Goal: Task Accomplishment & Management: Use online tool/utility

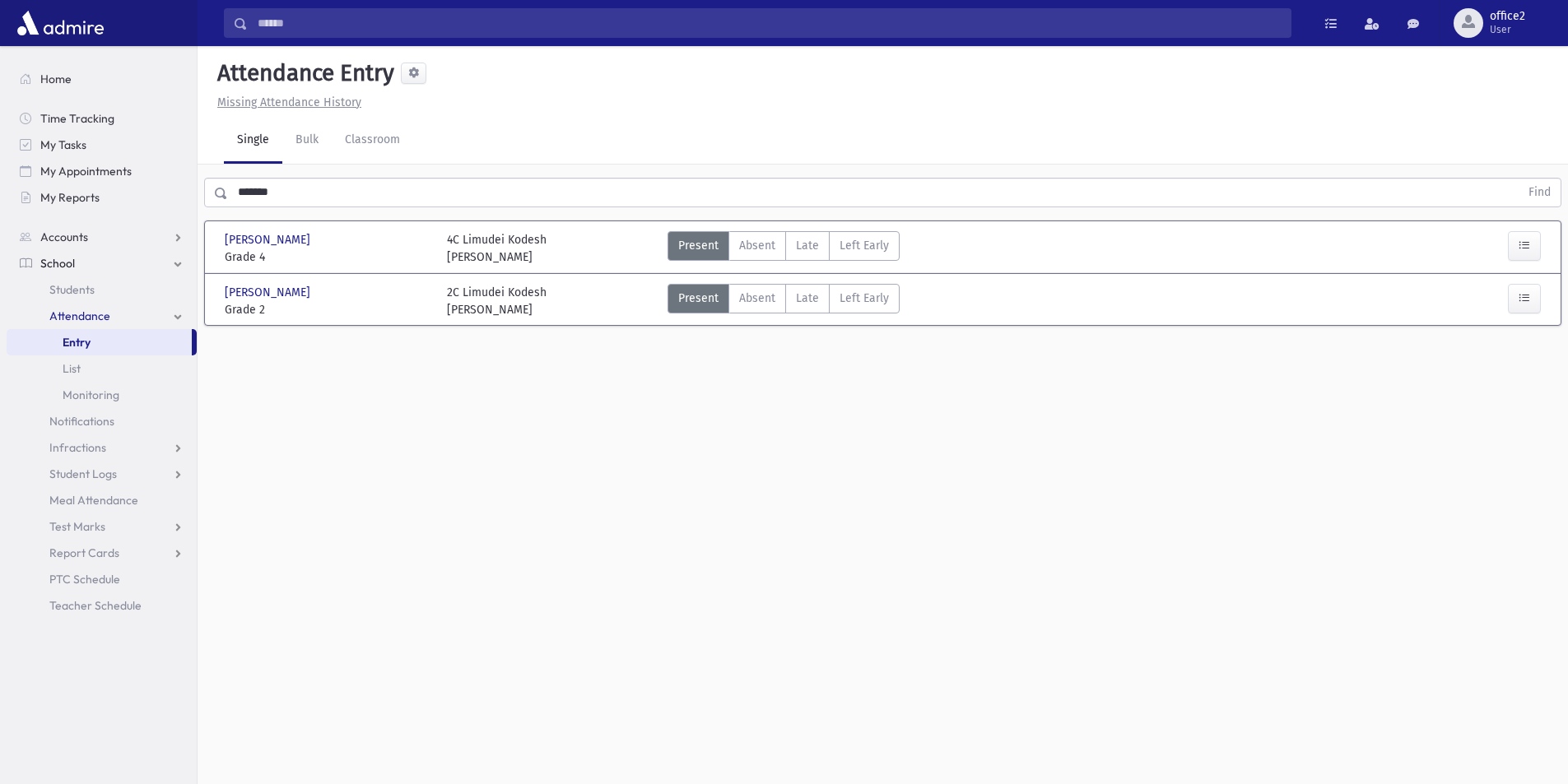
click at [391, 782] on div "Attendance Entry Missing Attendance History Single Bulk Classroom ******* Find …" at bounding box center [883, 415] width 1370 height 738
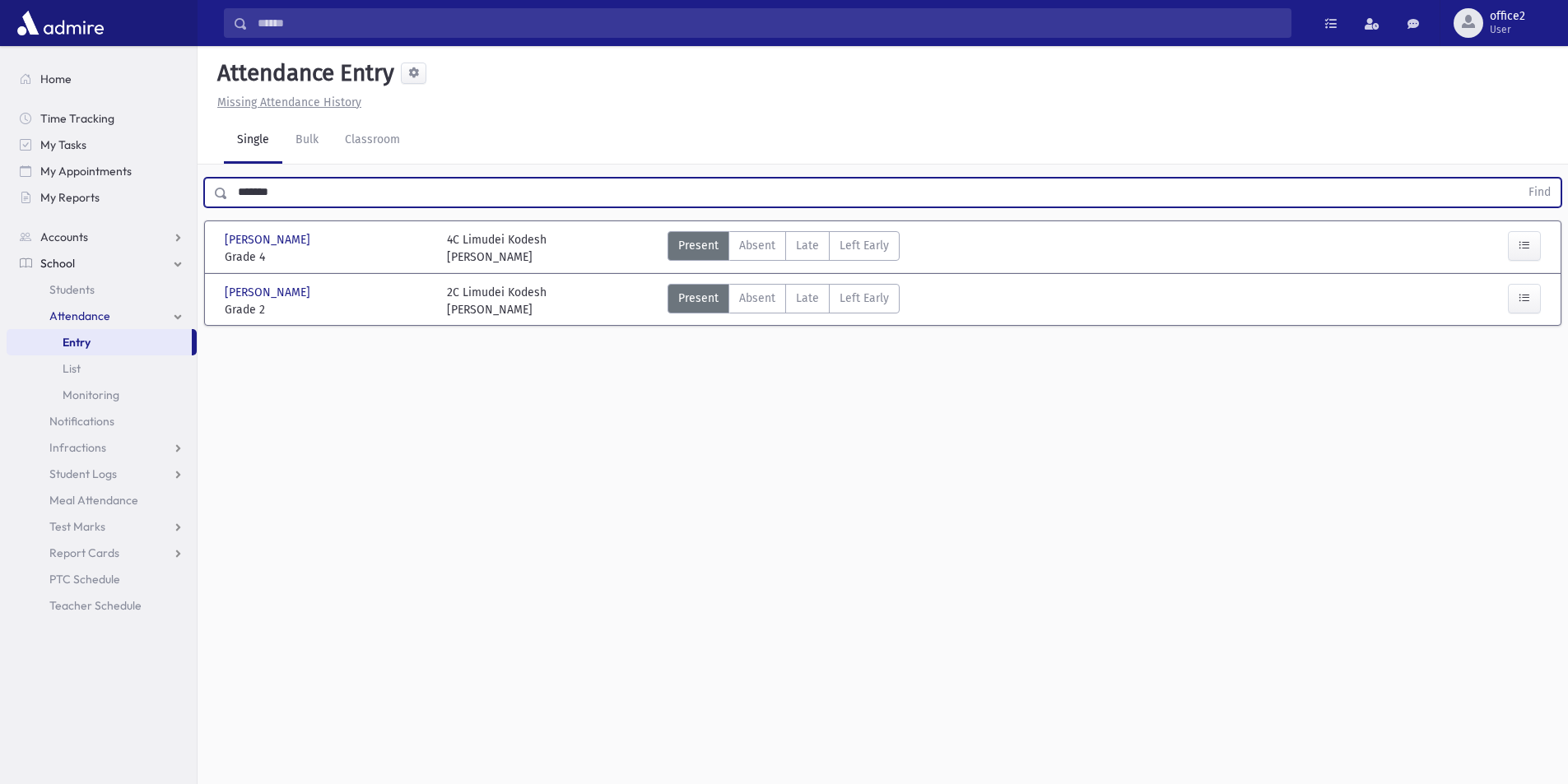
drag, startPoint x: 268, startPoint y: 189, endPoint x: 0, endPoint y: 201, distance: 268.3
click at [0, 201] on div "Search Results All Accounts" at bounding box center [784, 410] width 1568 height 821
click at [1518, 179] on button "Find" at bounding box center [1539, 193] width 42 height 28
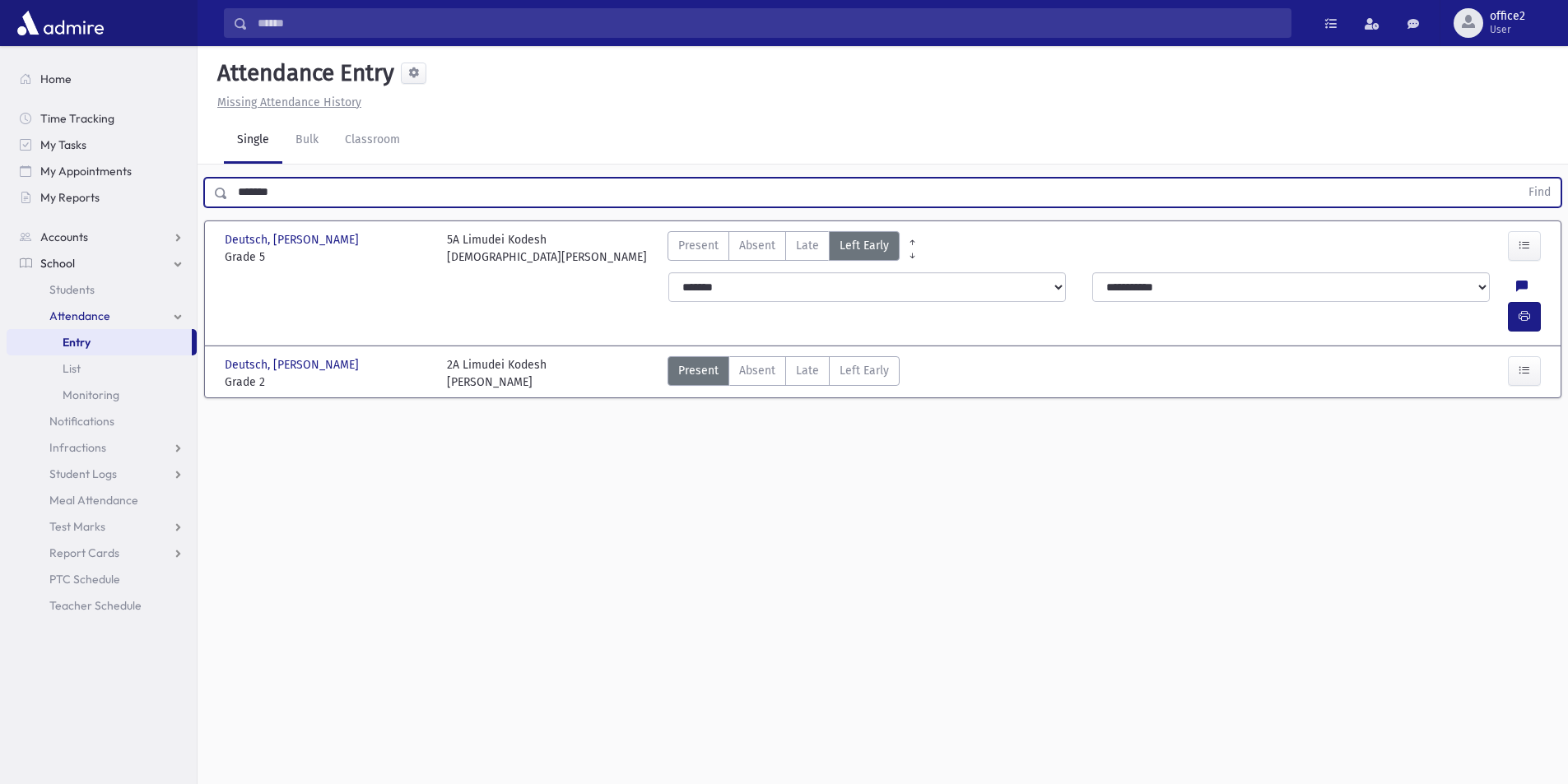
drag, startPoint x: 322, startPoint y: 193, endPoint x: 0, endPoint y: 169, distance: 322.9
click at [0, 169] on div "Search Results All Accounts" at bounding box center [784, 410] width 1568 height 821
click at [1518, 179] on button "Find" at bounding box center [1539, 193] width 42 height 28
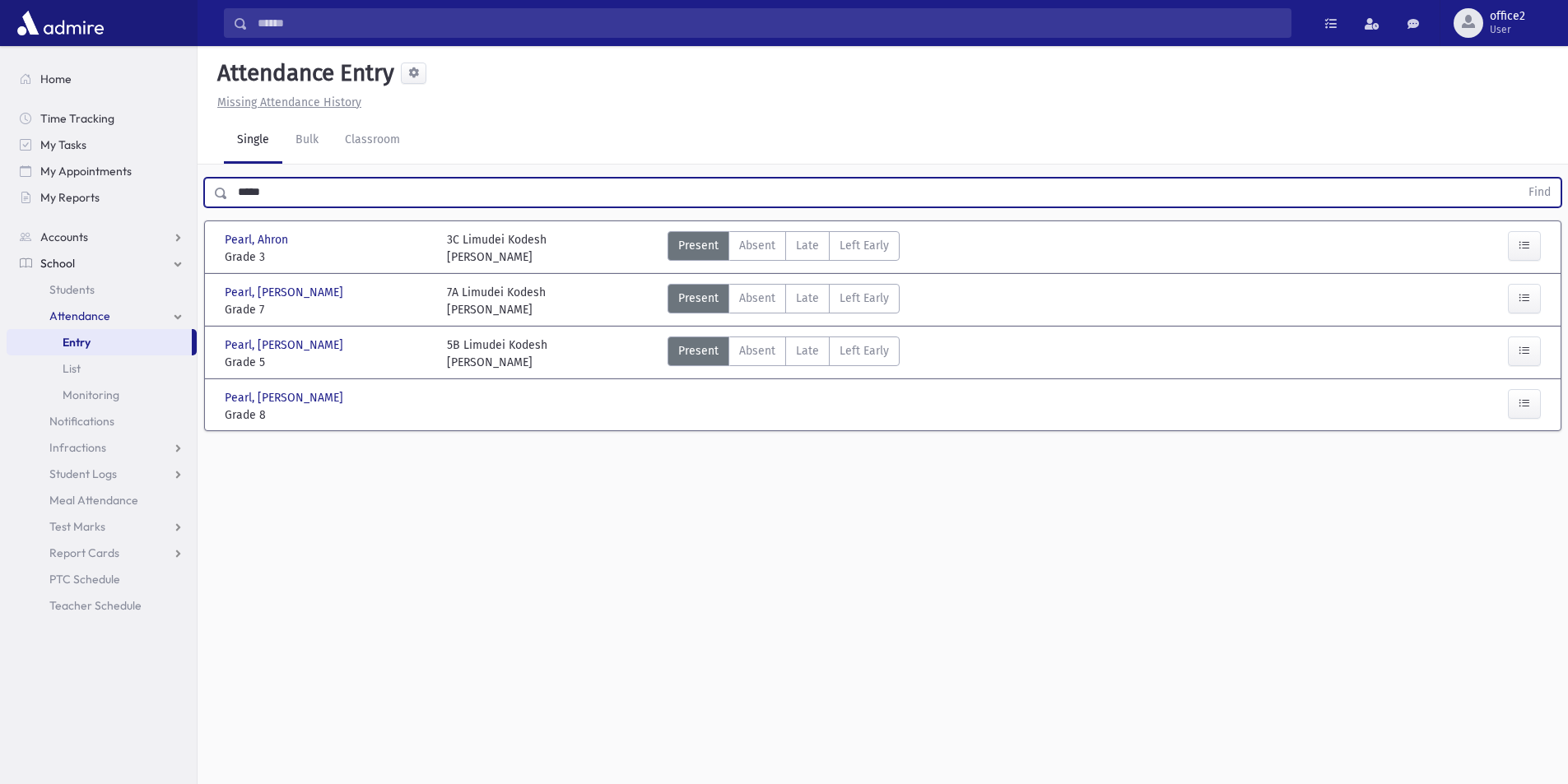
drag, startPoint x: 286, startPoint y: 185, endPoint x: 0, endPoint y: 241, distance: 291.4
click at [0, 241] on div "Search Results All Accounts" at bounding box center [784, 410] width 1568 height 821
click at [1518, 179] on button "Find" at bounding box center [1539, 193] width 42 height 28
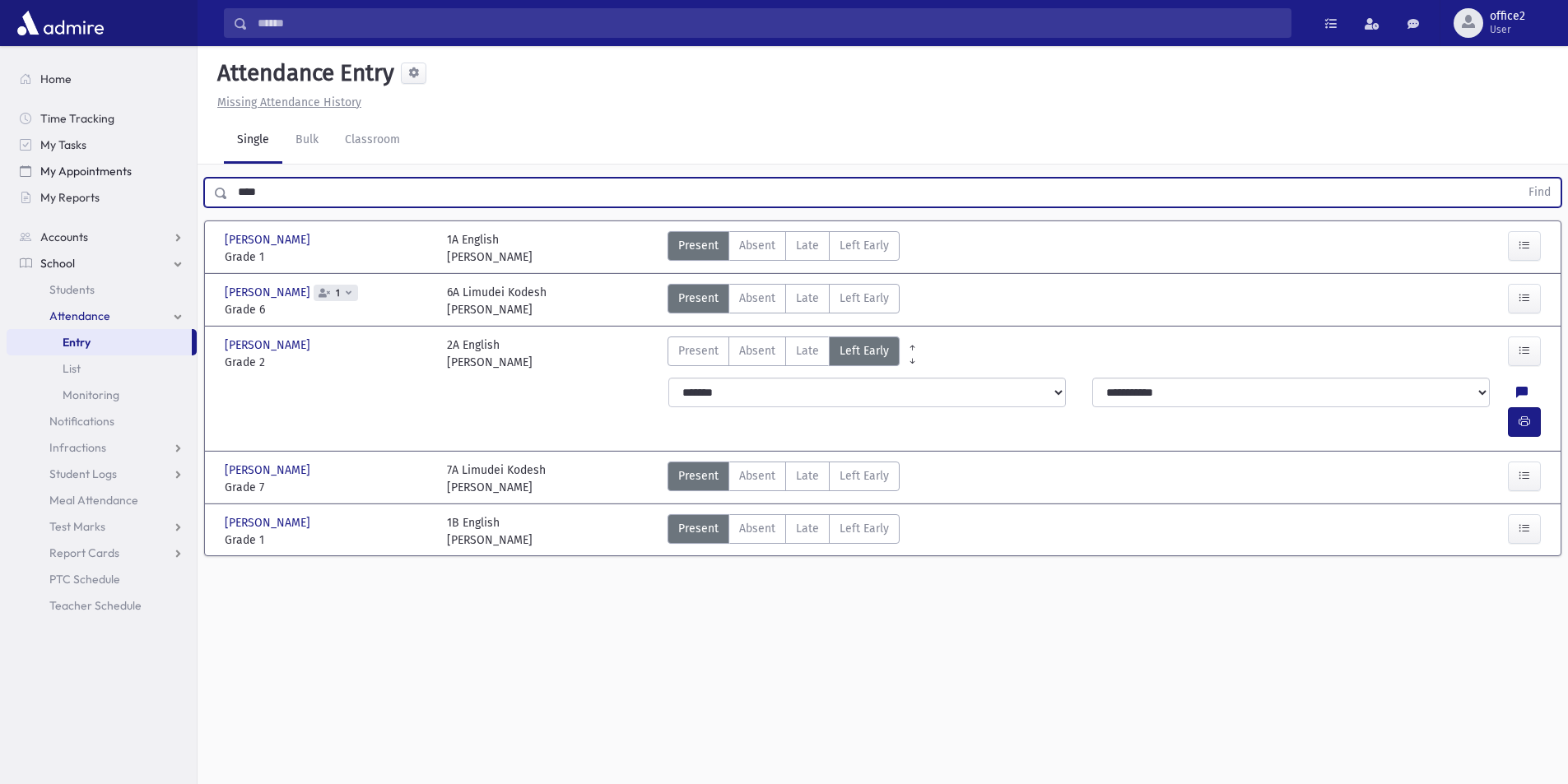
drag, startPoint x: 154, startPoint y: 179, endPoint x: 48, endPoint y: 180, distance: 106.0
click at [48, 180] on div "Search Results All Accounts" at bounding box center [784, 410] width 1568 height 821
click at [1518, 179] on button "Find" at bounding box center [1539, 193] width 42 height 28
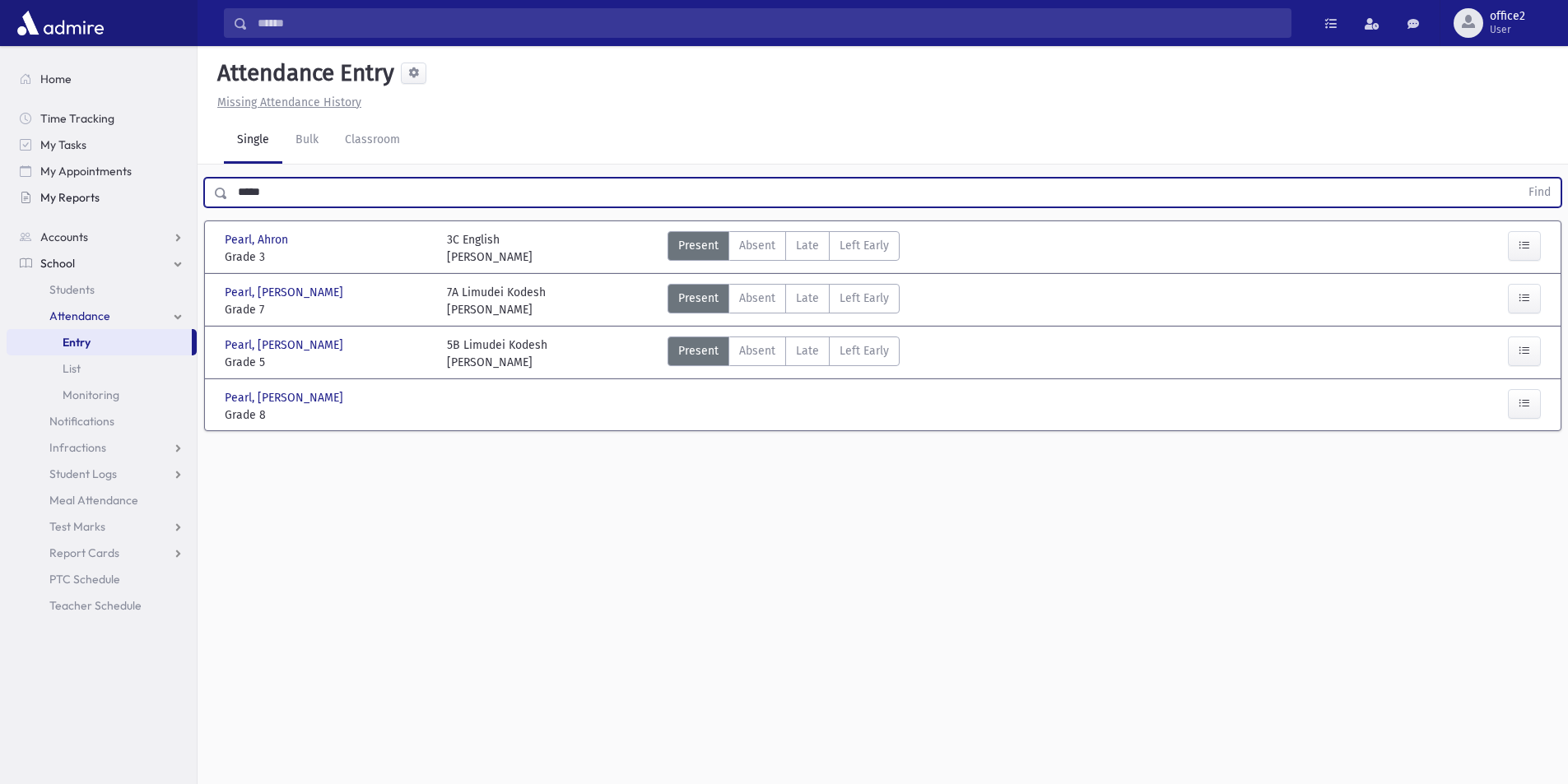
drag, startPoint x: 294, startPoint y: 191, endPoint x: 23, endPoint y: 188, distance: 271.0
click at [27, 193] on div "Search Results All Accounts" at bounding box center [784, 410] width 1568 height 821
click at [1518, 179] on button "Find" at bounding box center [1539, 193] width 42 height 28
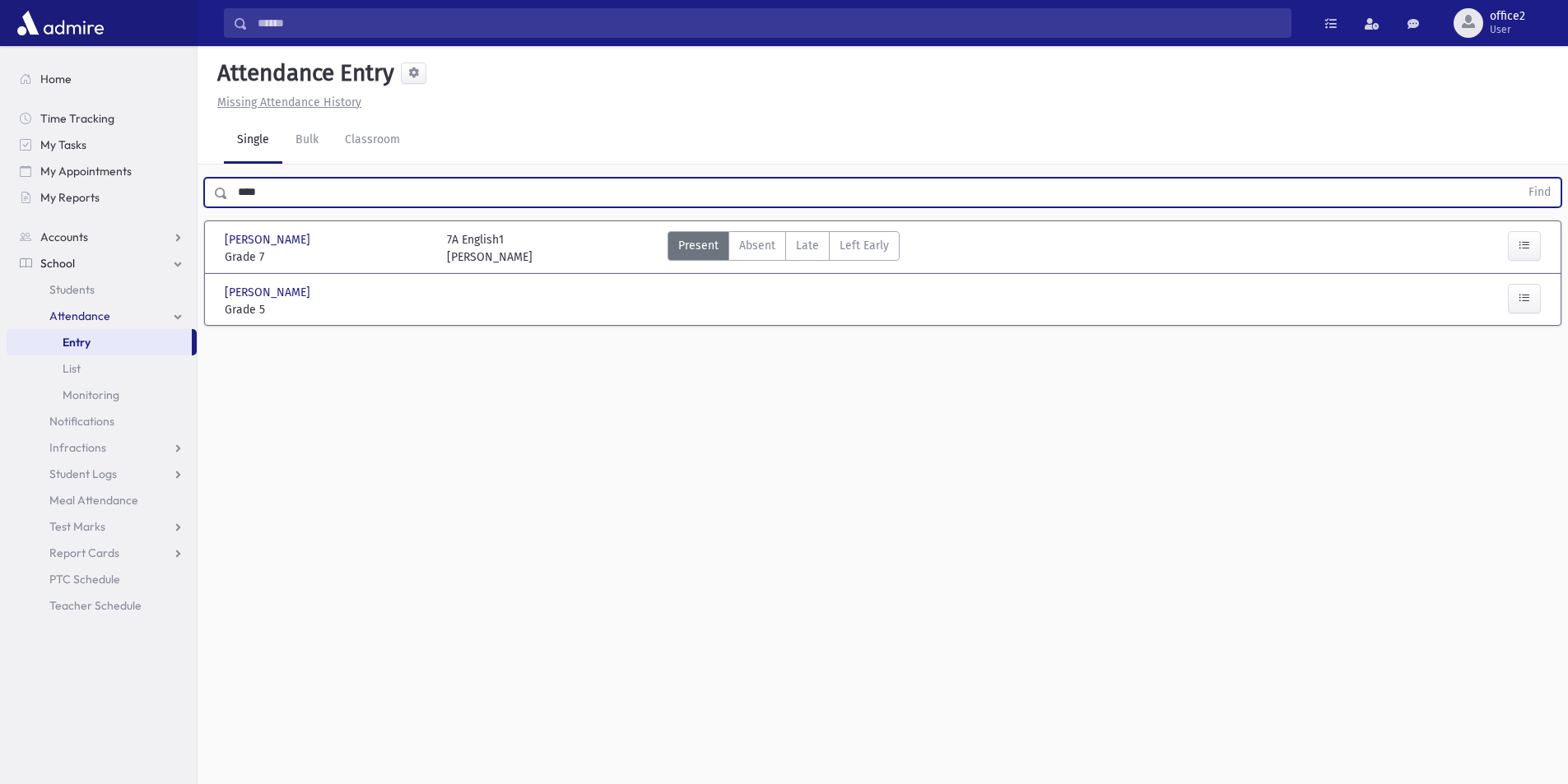
drag, startPoint x: 270, startPoint y: 181, endPoint x: 0, endPoint y: 191, distance: 270.2
click at [0, 191] on div "Search Results All Accounts" at bounding box center [784, 410] width 1568 height 821
click at [1518, 179] on button "Find" at bounding box center [1539, 193] width 42 height 28
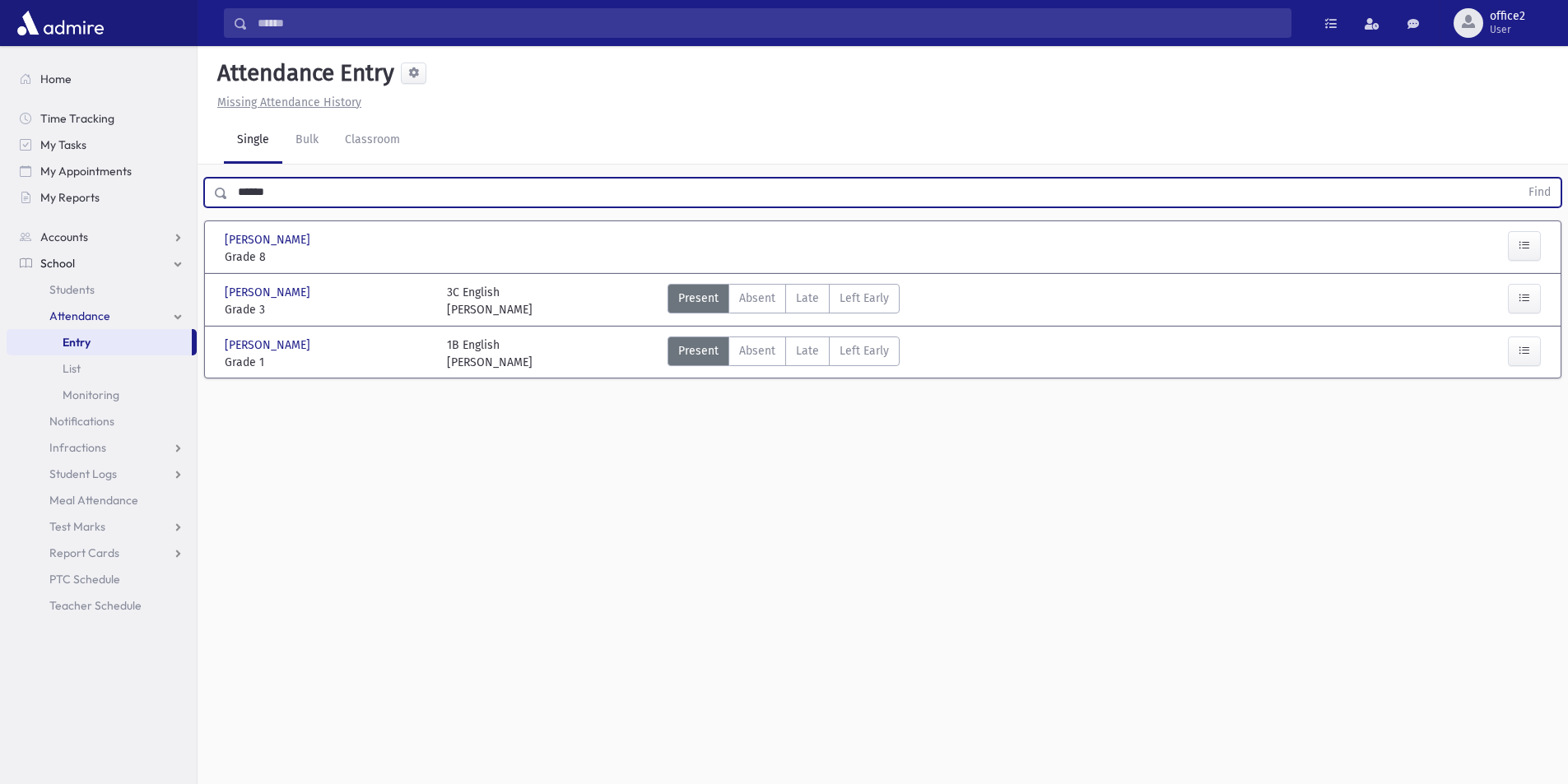
drag, startPoint x: 22, startPoint y: 193, endPoint x: 0, endPoint y: 194, distance: 22.0
click at [0, 194] on div "Search Results All Accounts" at bounding box center [784, 410] width 1568 height 821
click at [1518, 179] on button "Find" at bounding box center [1539, 193] width 42 height 28
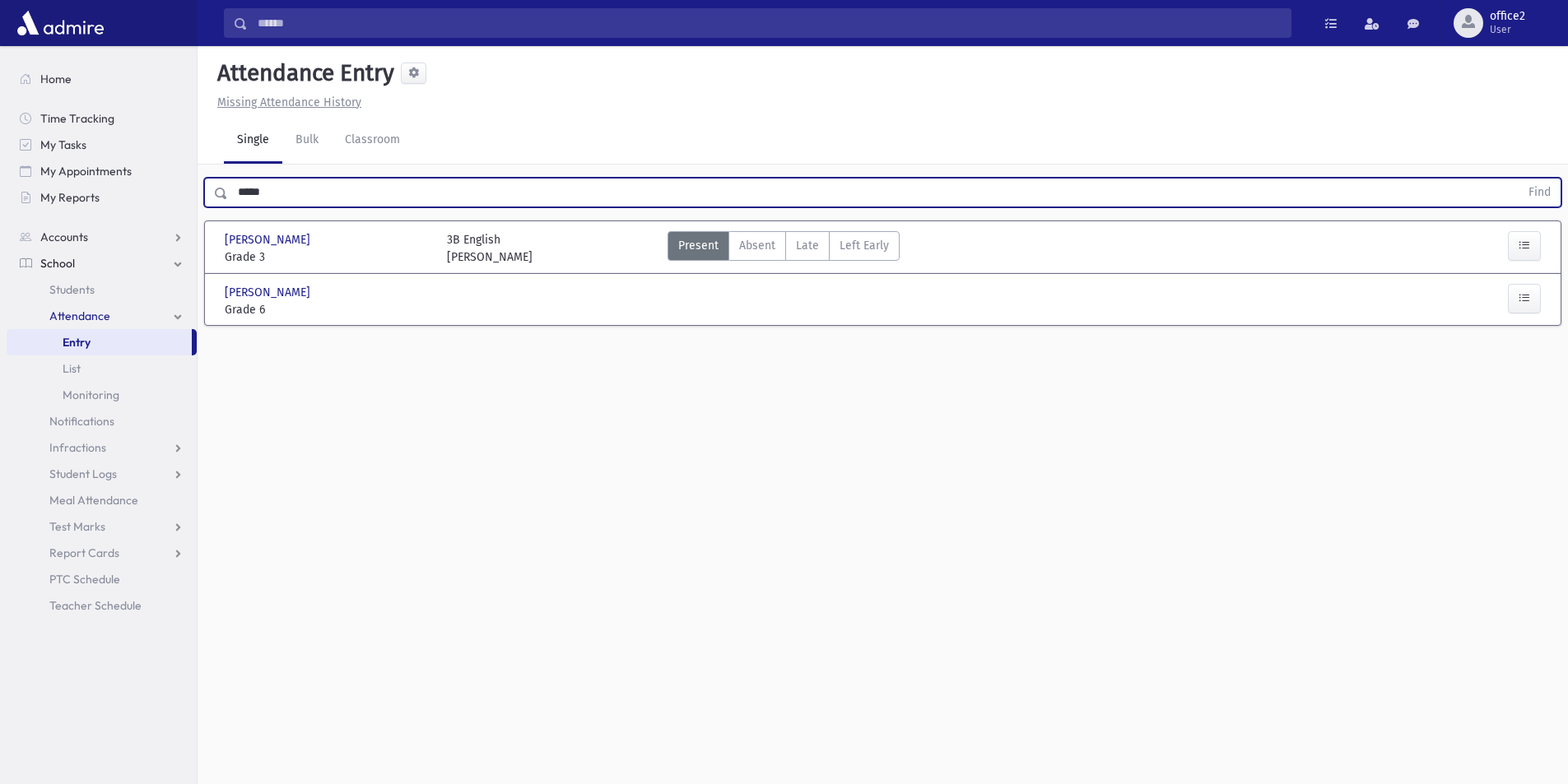
drag, startPoint x: 263, startPoint y: 183, endPoint x: 0, endPoint y: 151, distance: 264.9
click at [0, 165] on div "Search Results All Accounts" at bounding box center [784, 410] width 1568 height 821
click at [1518, 179] on button "Find" at bounding box center [1539, 193] width 42 height 28
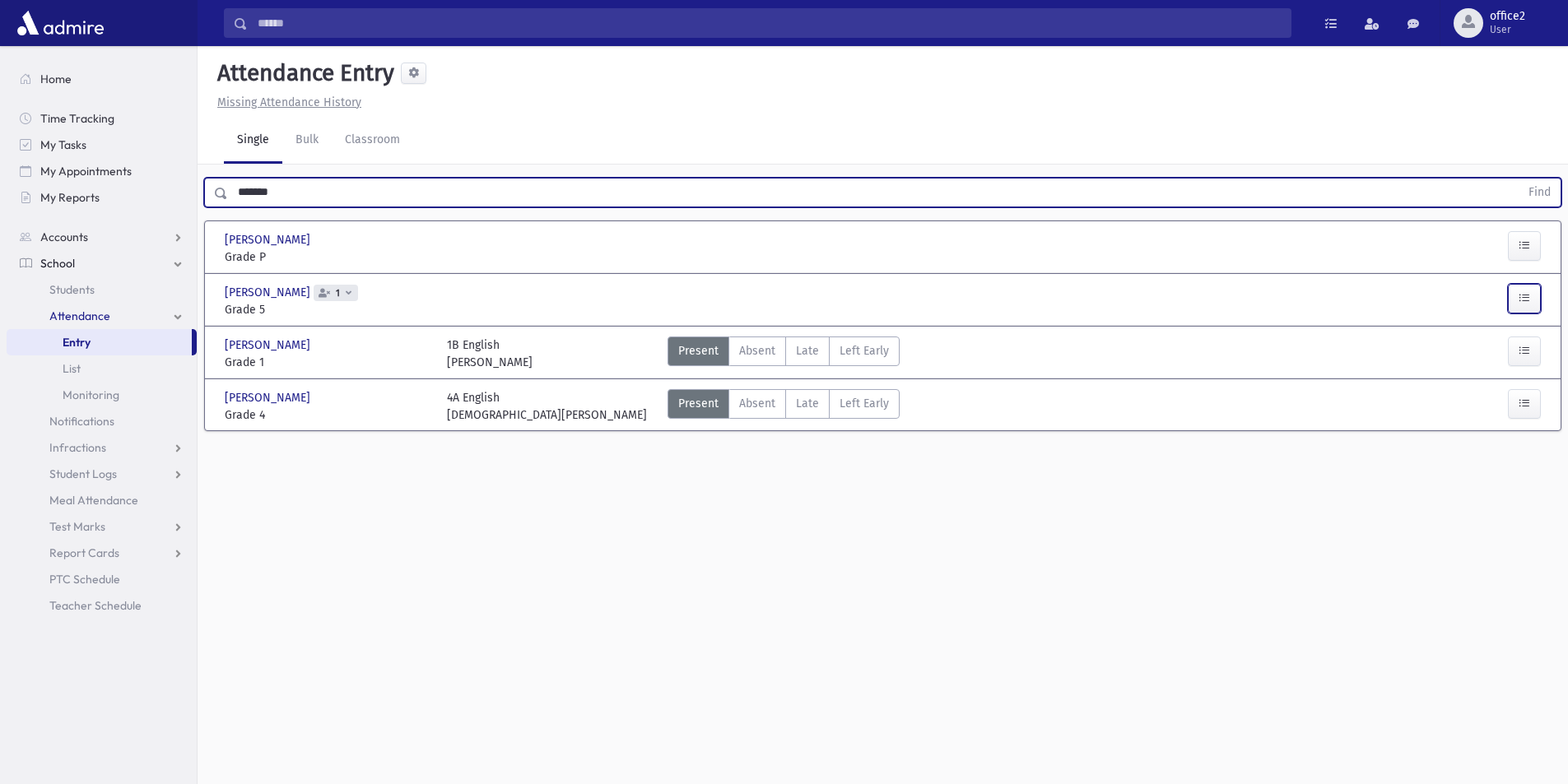
click at [1521, 292] on icon "button" at bounding box center [1523, 298] width 11 height 14
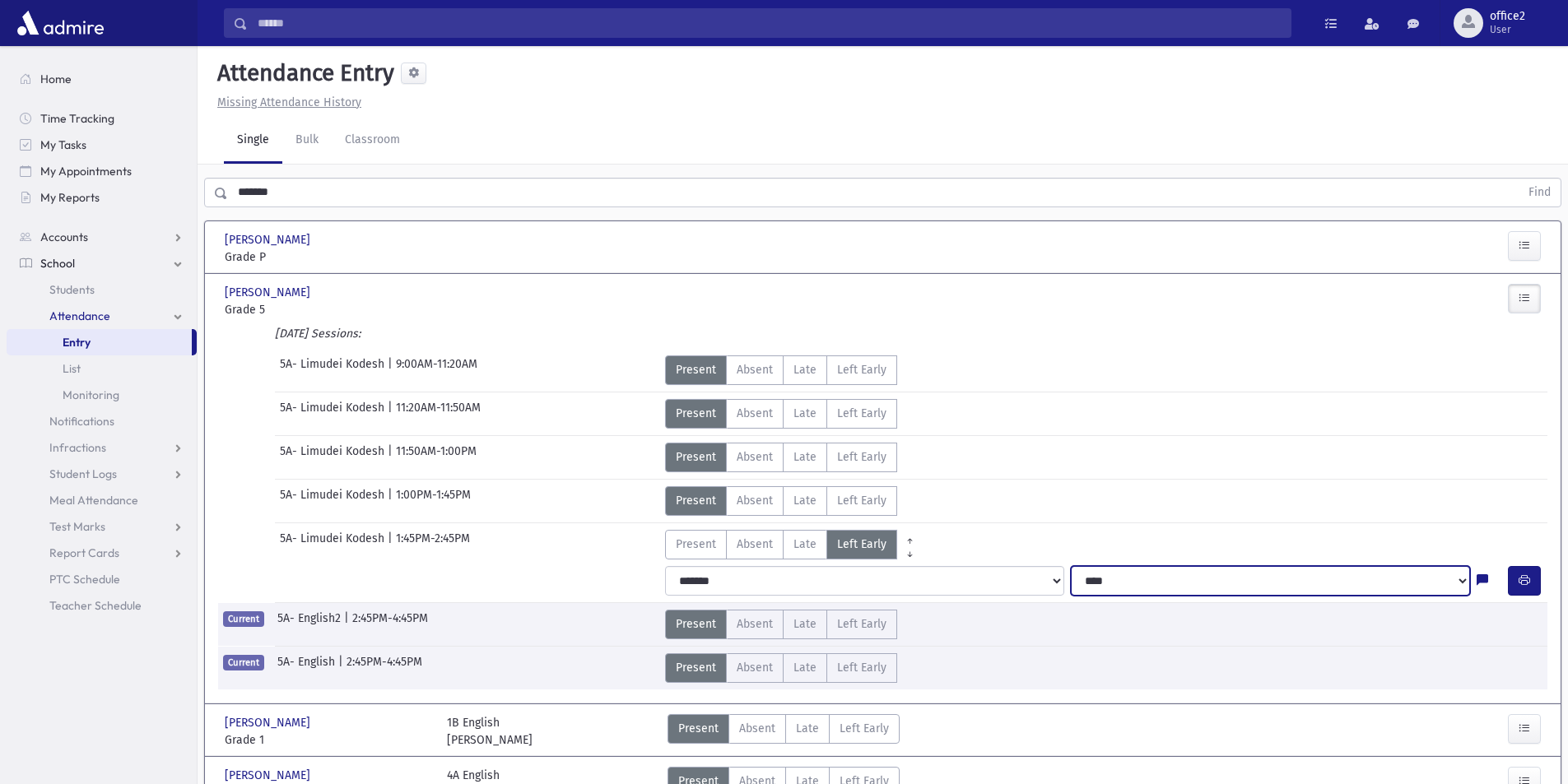
click at [1186, 576] on select "**********" at bounding box center [1270, 580] width 399 height 30
click at [1480, 580] on icon at bounding box center [1482, 581] width 11 height 14
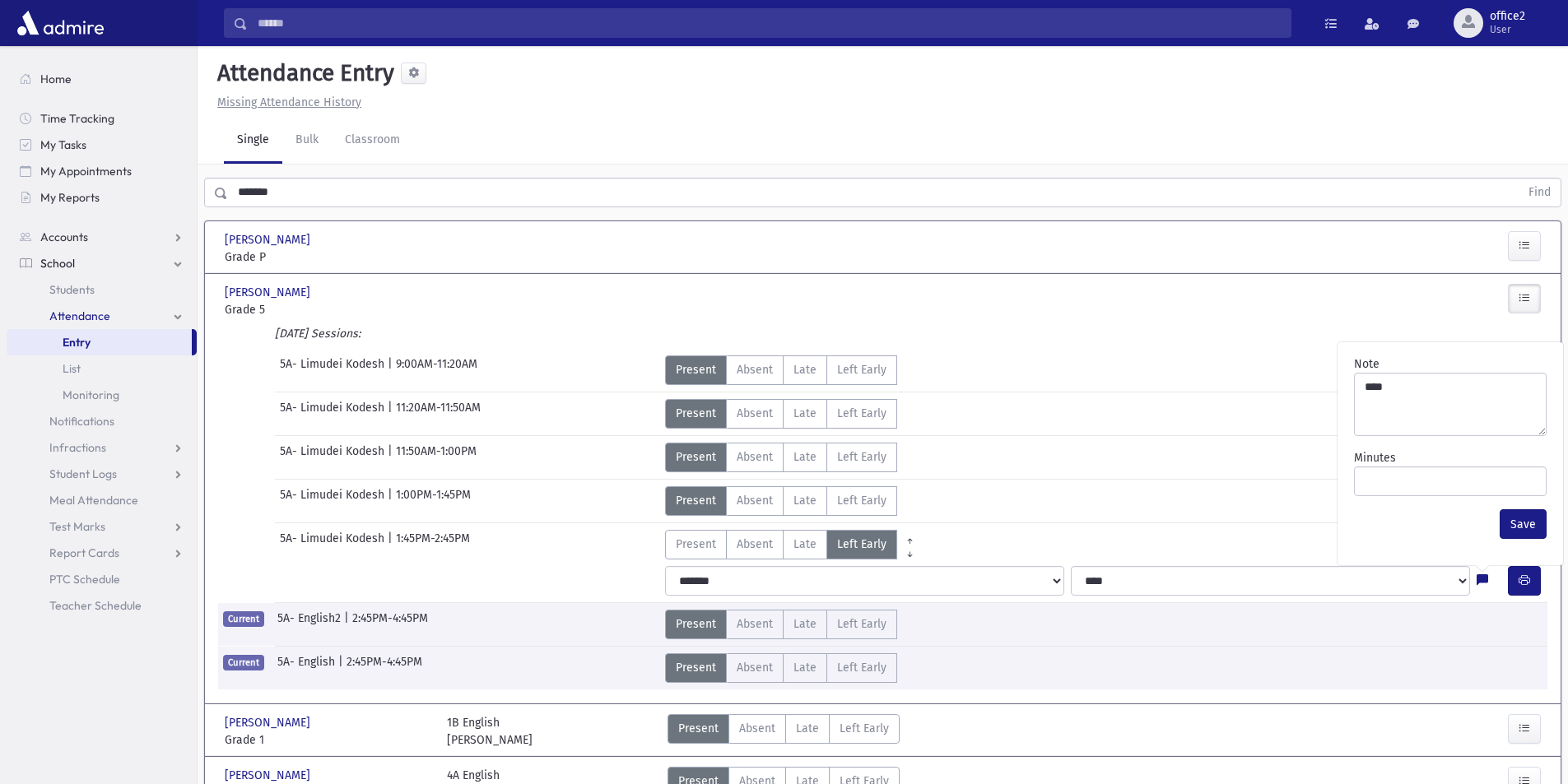
drag, startPoint x: 0, startPoint y: 208, endPoint x: 0, endPoint y: 222, distance: 14.0
click at [0, 223] on div "Search Results All Accounts" at bounding box center [784, 434] width 1568 height 869
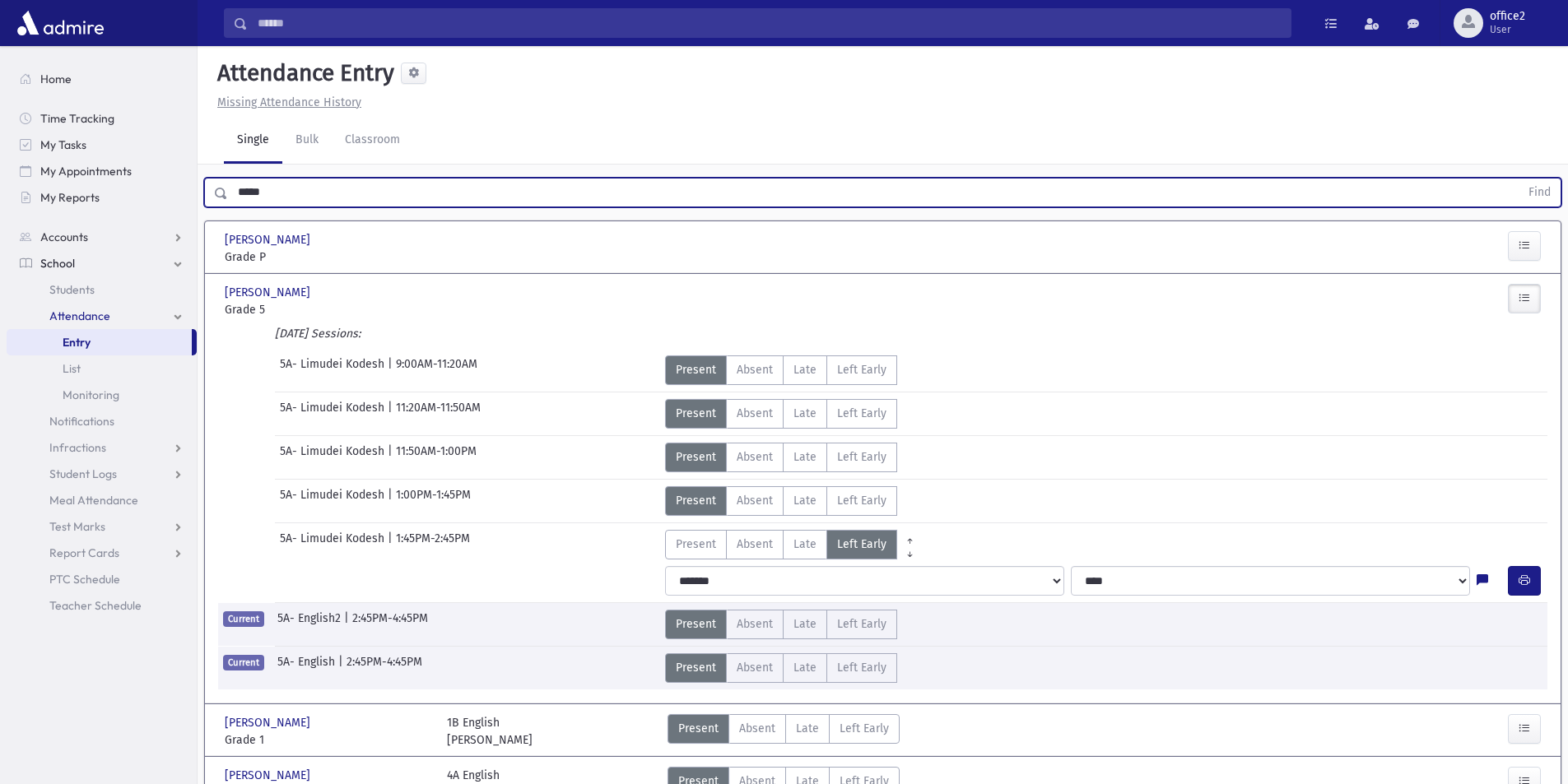
click at [1518, 179] on button "Find" at bounding box center [1539, 193] width 42 height 28
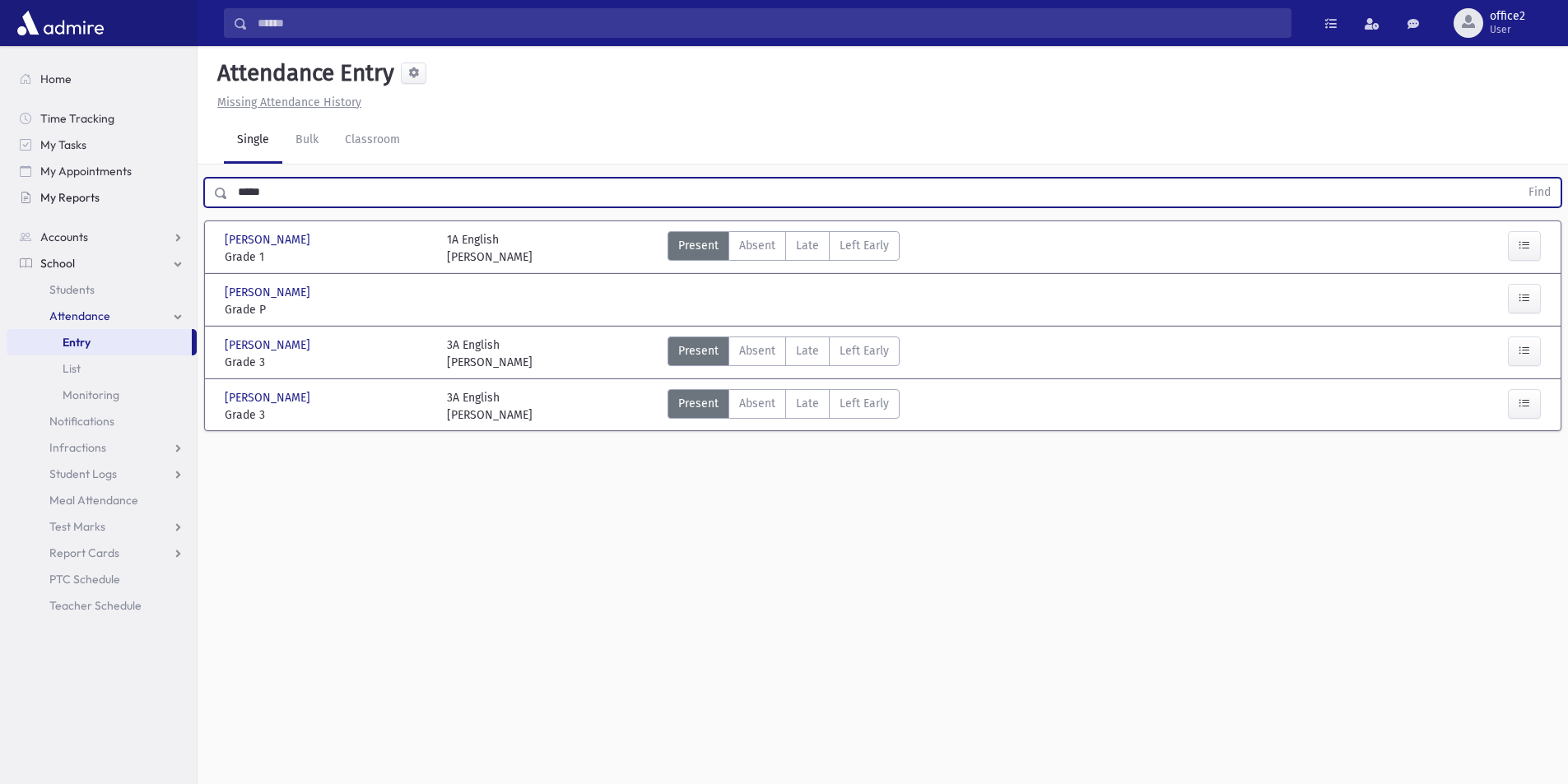
drag, startPoint x: 309, startPoint y: 189, endPoint x: 84, endPoint y: 191, distance: 225.0
click at [84, 191] on div "Search Results All Accounts" at bounding box center [784, 410] width 1568 height 821
click at [1518, 179] on button "Find" at bounding box center [1539, 193] width 42 height 28
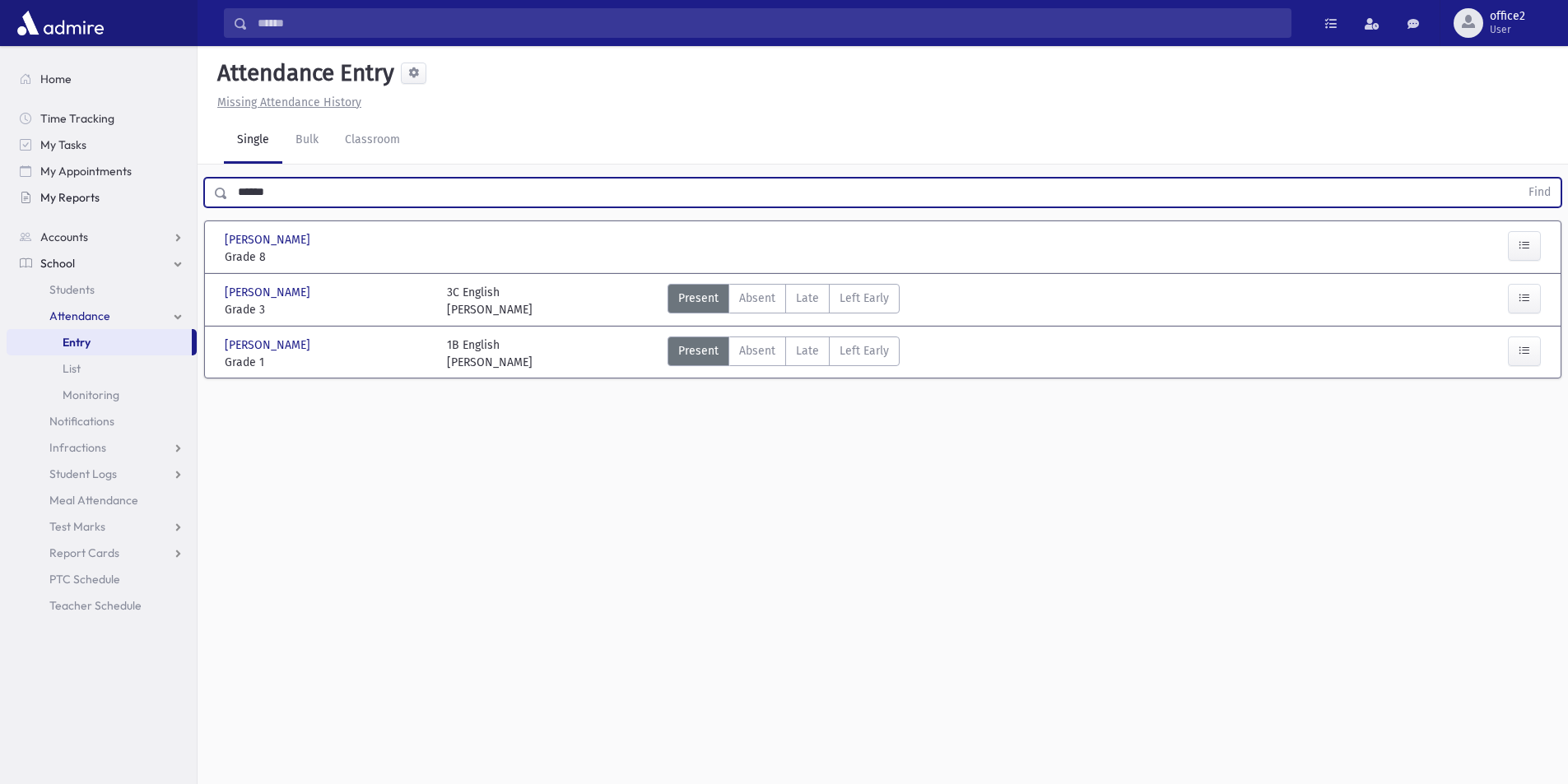
drag, startPoint x: 243, startPoint y: 189, endPoint x: 25, endPoint y: 185, distance: 218.0
click at [25, 185] on div "Search Results All Accounts" at bounding box center [784, 410] width 1568 height 821
click at [1518, 179] on button "Find" at bounding box center [1539, 193] width 42 height 28
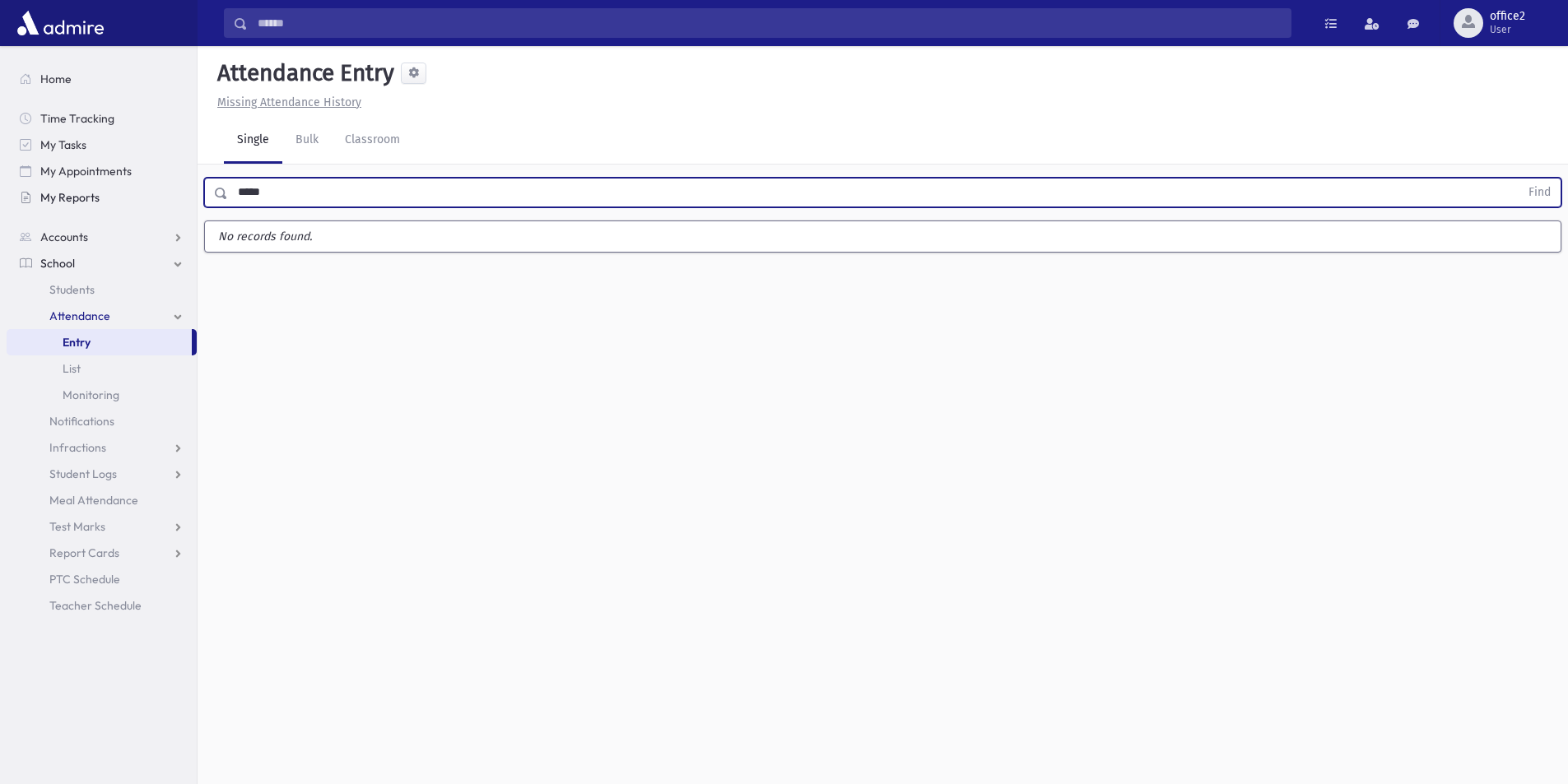
click at [1518, 179] on button "Find" at bounding box center [1539, 193] width 42 height 28
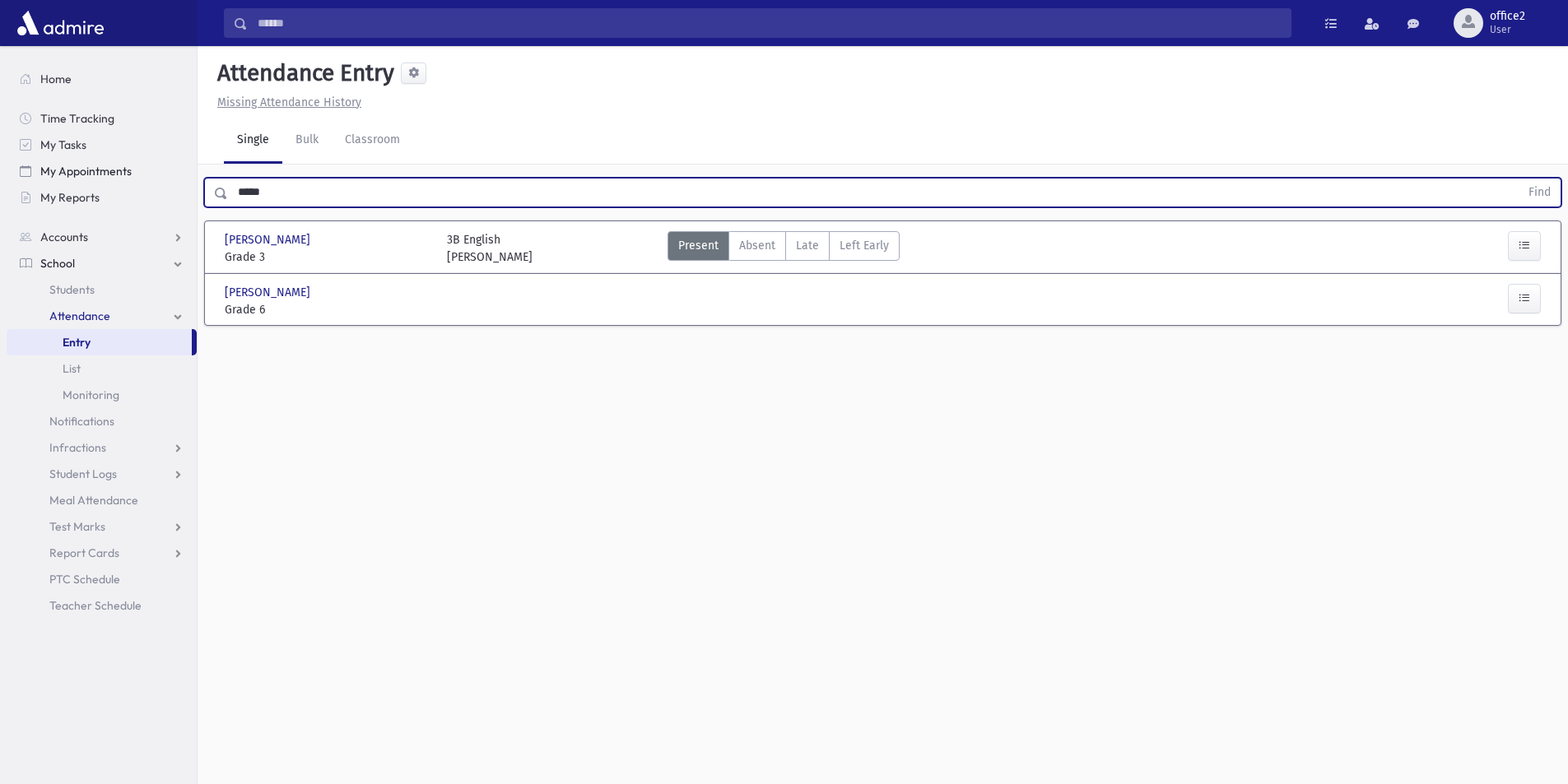
drag, startPoint x: 295, startPoint y: 192, endPoint x: 75, endPoint y: 178, distance: 220.4
click at [77, 179] on div "Search Results All Accounts" at bounding box center [784, 410] width 1568 height 821
click at [1518, 179] on button "Find" at bounding box center [1539, 193] width 42 height 28
drag, startPoint x: 283, startPoint y: 197, endPoint x: 93, endPoint y: 197, distance: 190.0
click at [87, 202] on div "Search Results All Accounts" at bounding box center [784, 410] width 1568 height 821
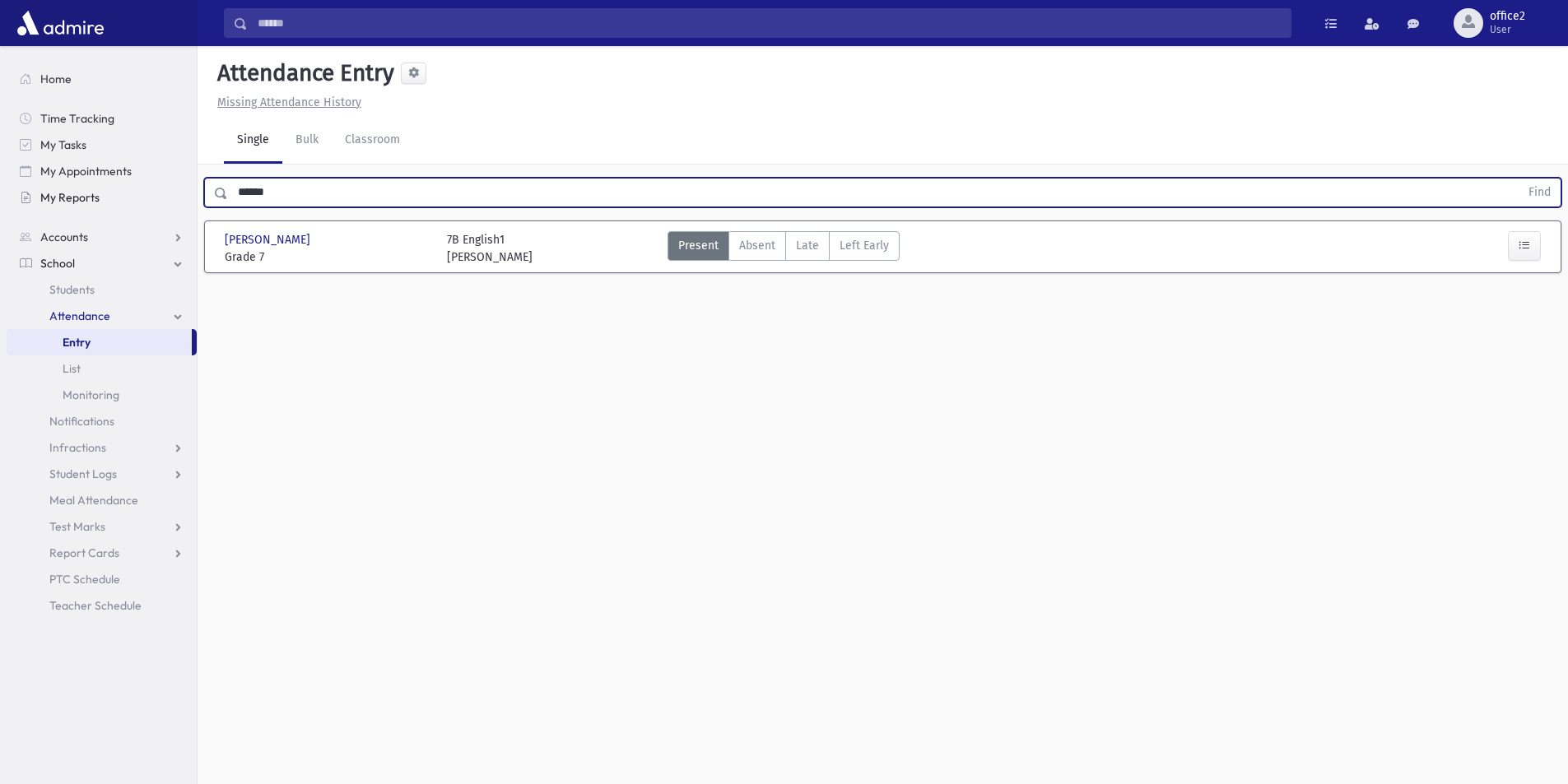
click at [1518, 179] on button "Find" at bounding box center [1539, 193] width 42 height 28
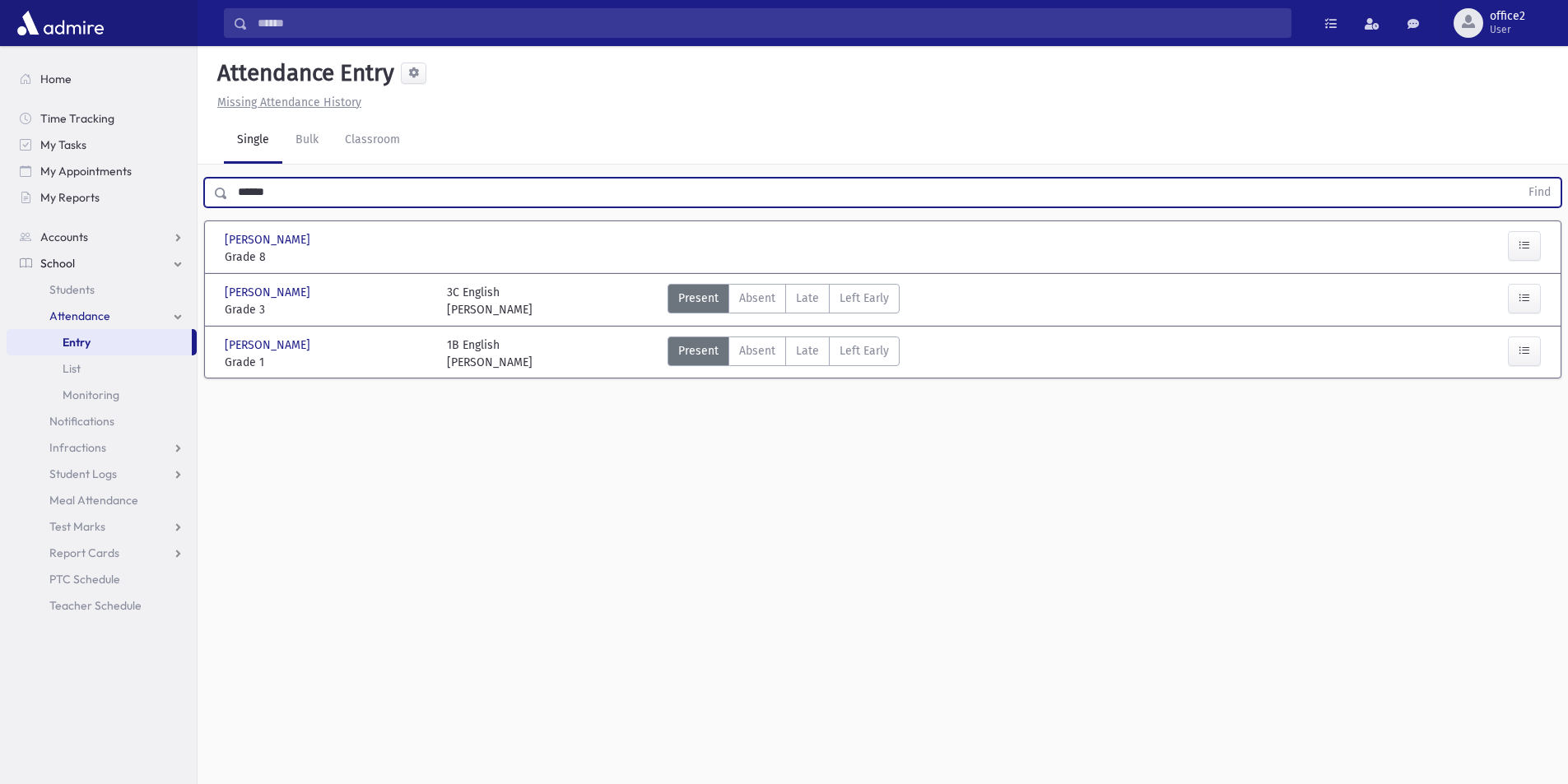
drag, startPoint x: 78, startPoint y: 201, endPoint x: 0, endPoint y: 200, distance: 78.0
click at [0, 215] on div "Search Results All Accounts" at bounding box center [784, 410] width 1568 height 821
click at [1518, 179] on button "Find" at bounding box center [1539, 193] width 42 height 28
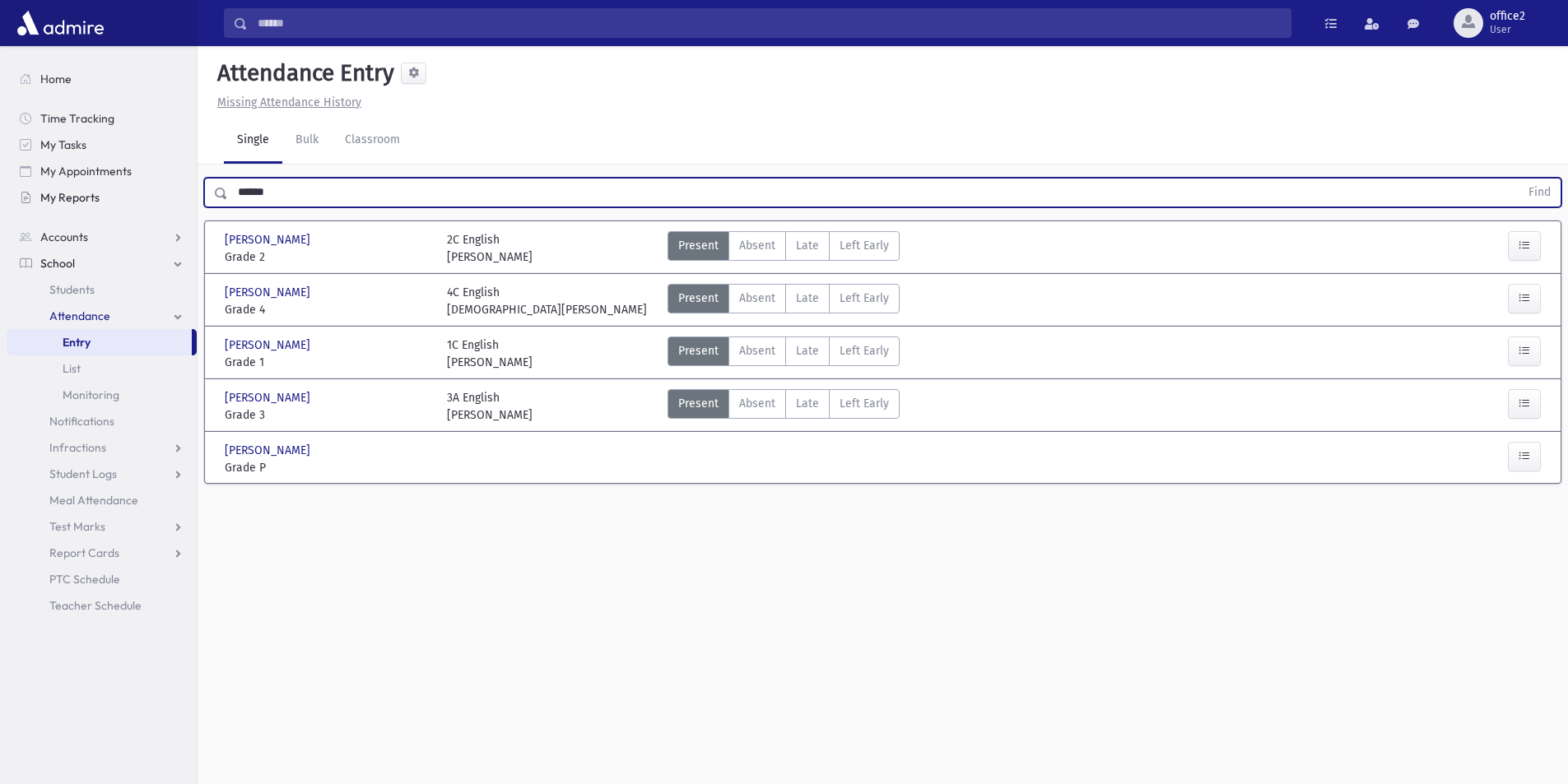
drag, startPoint x: 335, startPoint y: 187, endPoint x: 187, endPoint y: 195, distance: 148.2
click at [187, 195] on div "Search Results All Accounts" at bounding box center [784, 410] width 1568 height 821
type input "***"
click at [1518, 179] on button "Find" at bounding box center [1539, 193] width 42 height 28
